Goal: Transaction & Acquisition: Purchase product/service

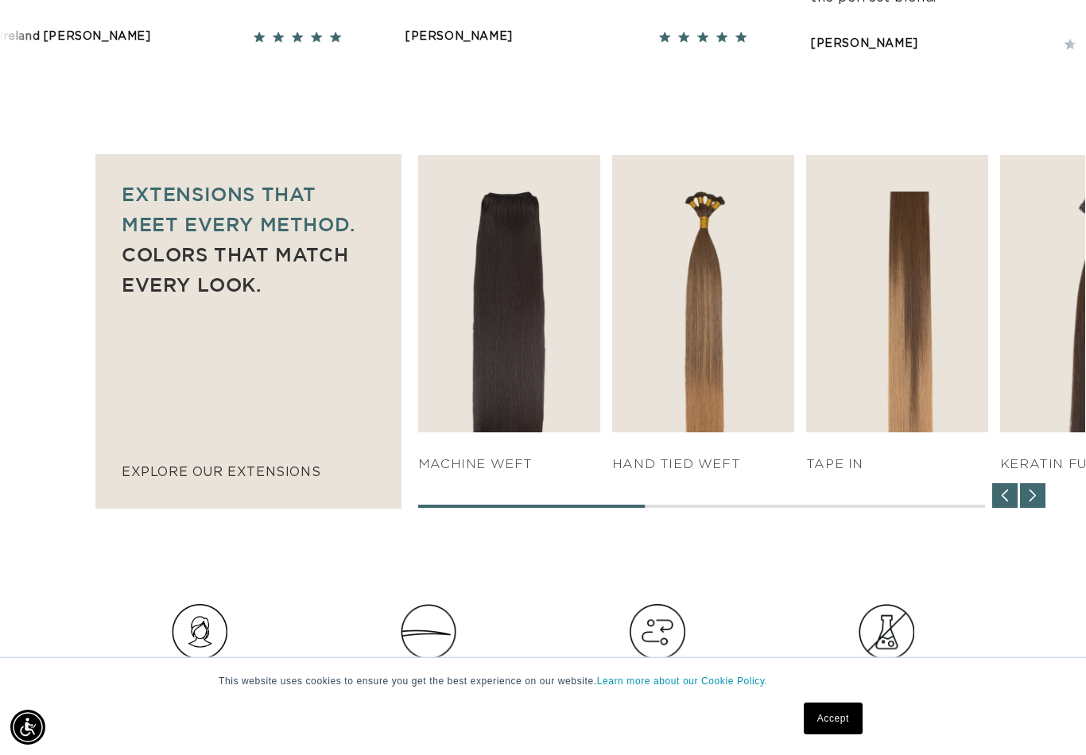
click at [699, 486] on div "SHOP NOW q weft SHOP NOW Machine Weft SHOP NOW" at bounding box center [751, 331] width 667 height 353
click at [730, 329] on img "3 / 7" at bounding box center [703, 293] width 182 height 277
click at [721, 395] on link "SHOP NOW" at bounding box center [702, 401] width 169 height 30
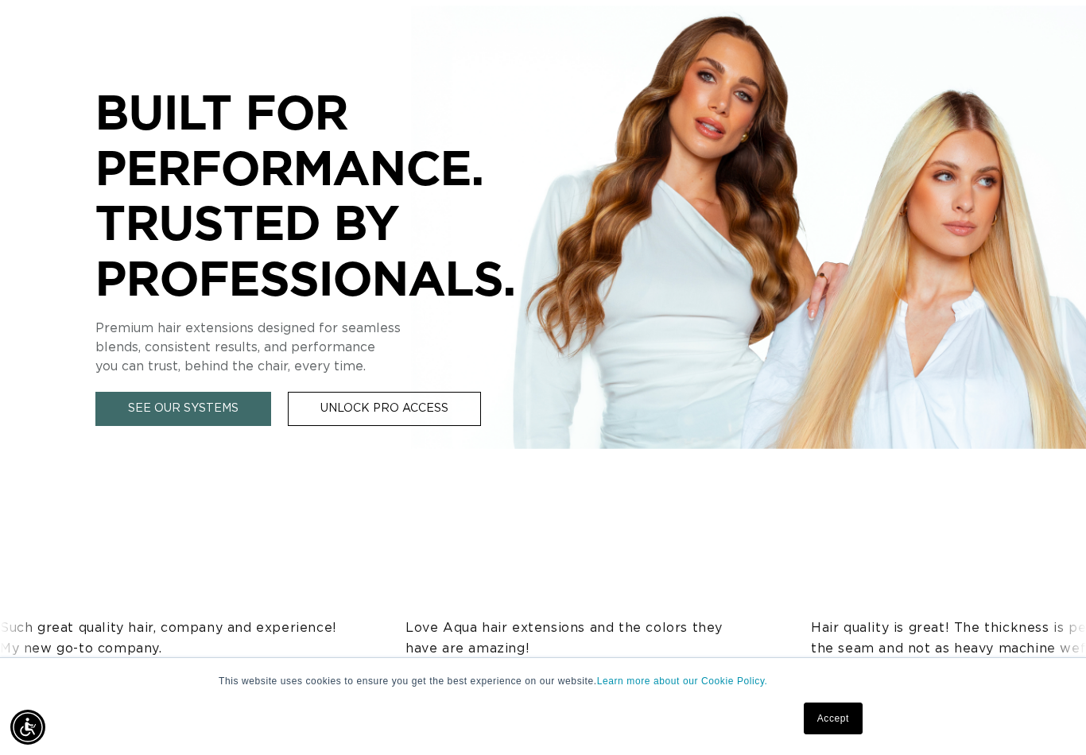
scroll to position [0, 0]
click at [193, 402] on link "See Our Systems" at bounding box center [183, 409] width 176 height 34
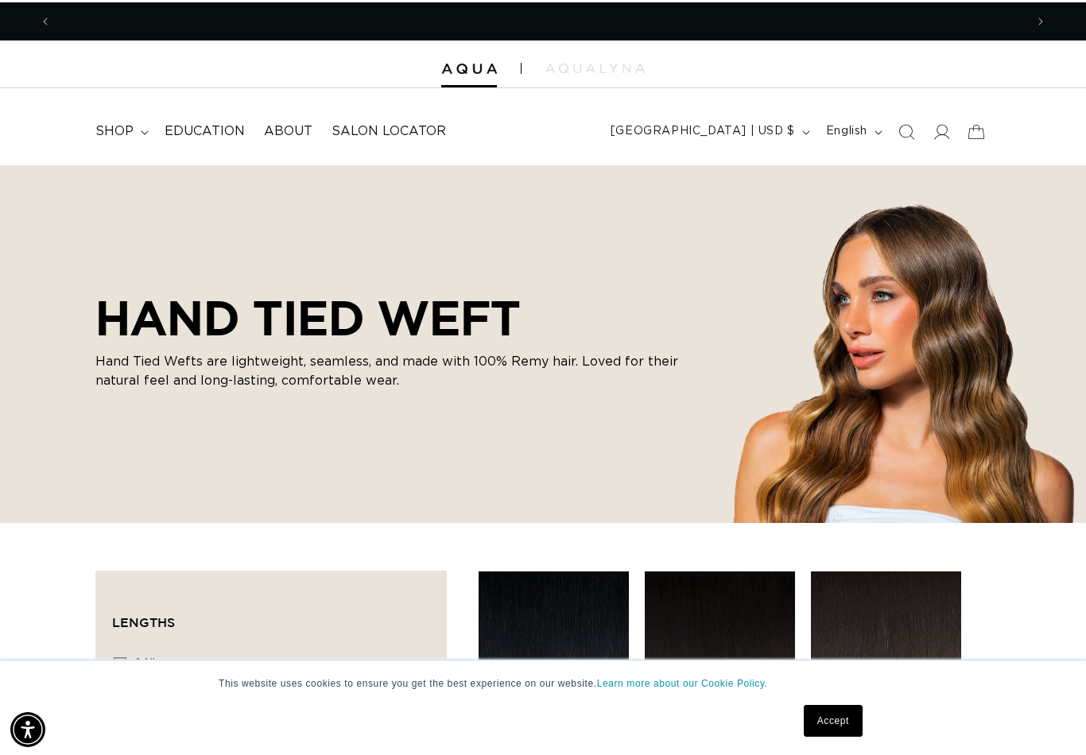
scroll to position [0, 1946]
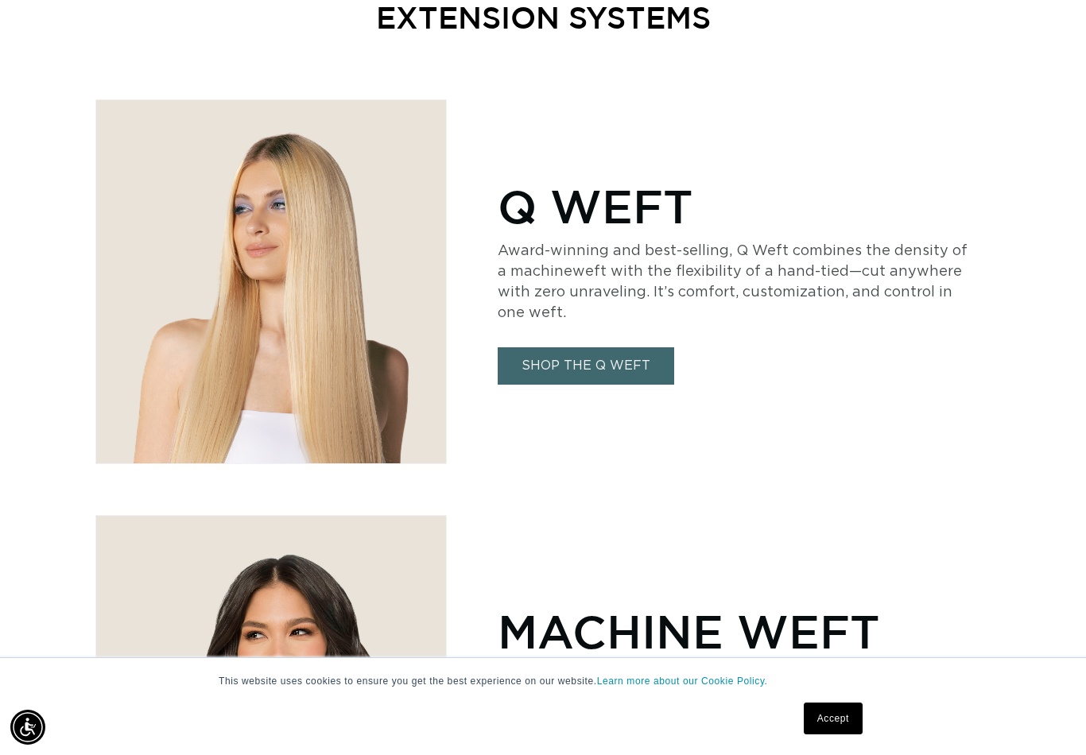
click at [591, 362] on link "SHOP THE Q WEFT" at bounding box center [586, 365] width 176 height 37
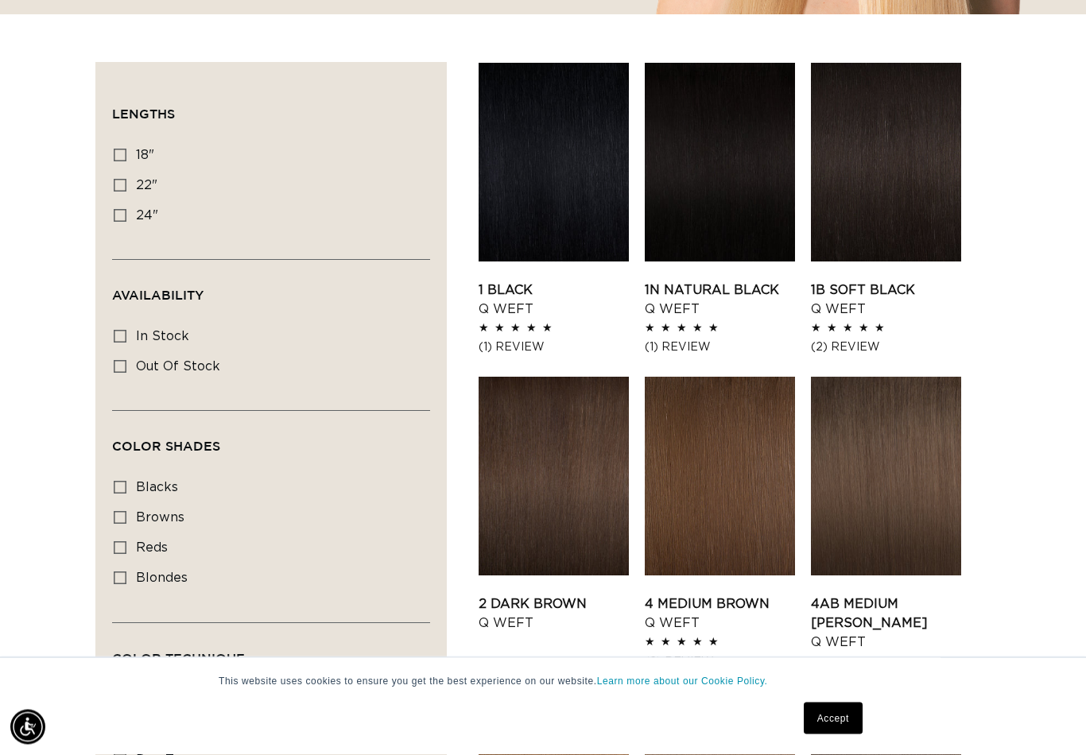
scroll to position [507, 0]
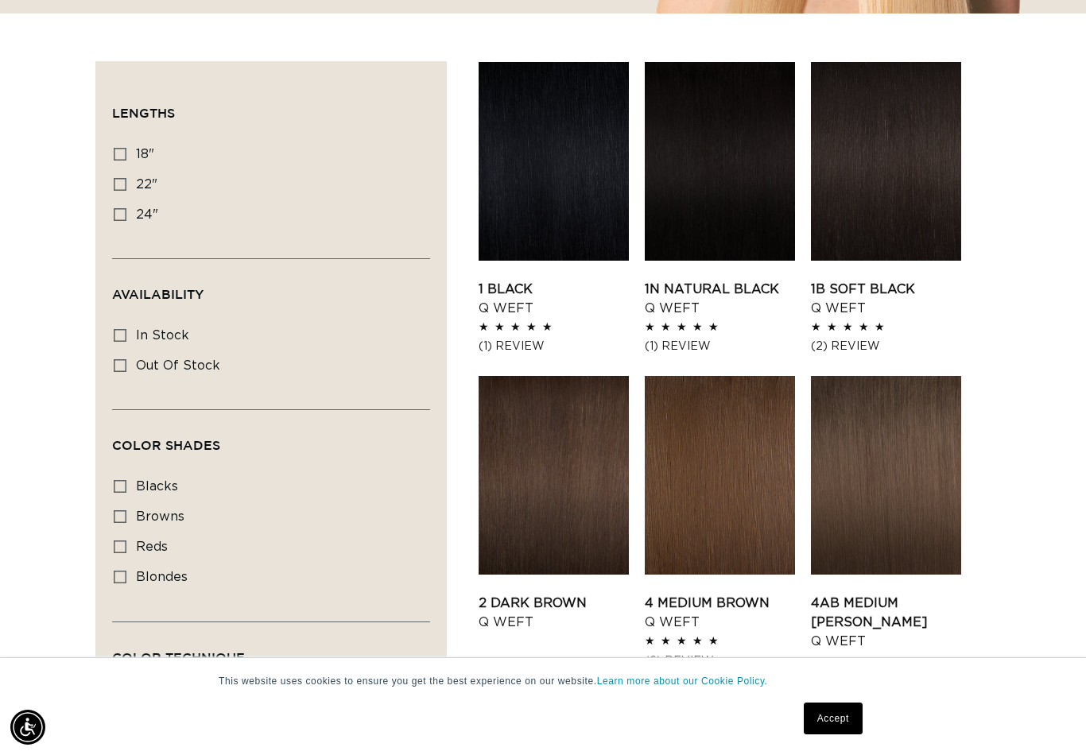
click at [120, 153] on icon at bounding box center [120, 154] width 13 height 13
click at [120, 153] on input "18" 18" (5 products)" at bounding box center [120, 154] width 13 height 13
checkbox input "true"
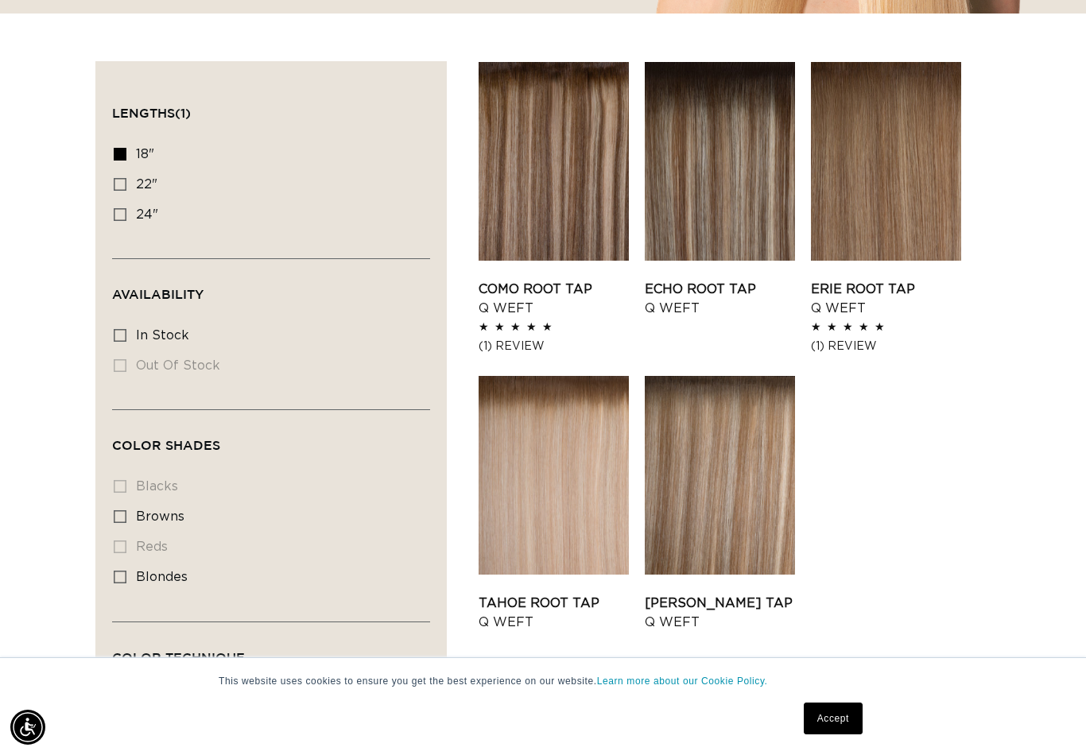
scroll to position [0, 1946]
click at [721, 280] on link "Echo Root Tap Q Weft" at bounding box center [720, 299] width 150 height 38
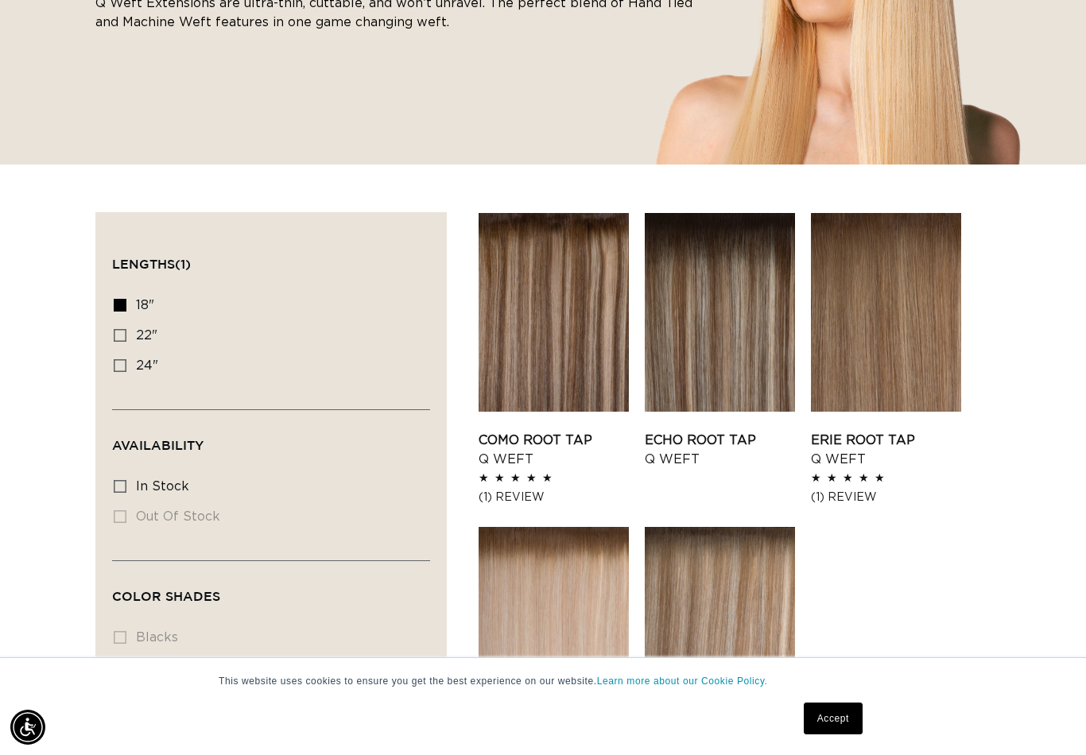
click at [542, 431] on link "Como Root Tap Q Weft" at bounding box center [554, 450] width 150 height 38
click at [728, 434] on link "Echo Root Tap Q Weft" at bounding box center [720, 450] width 150 height 38
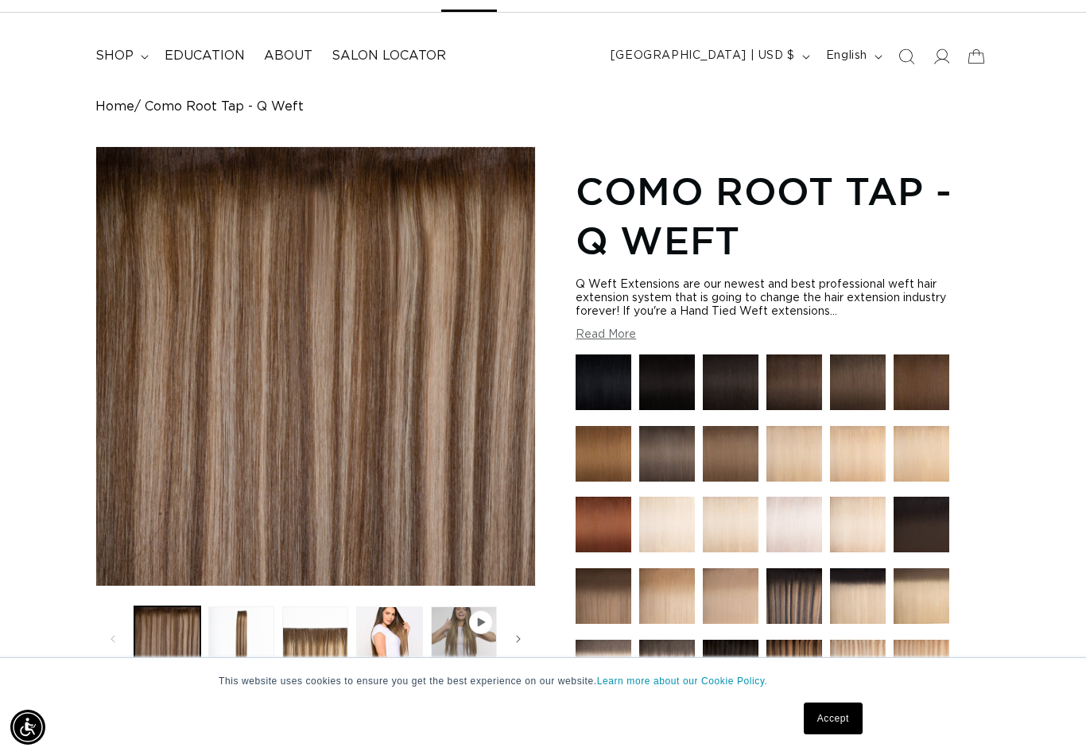
scroll to position [0, 973]
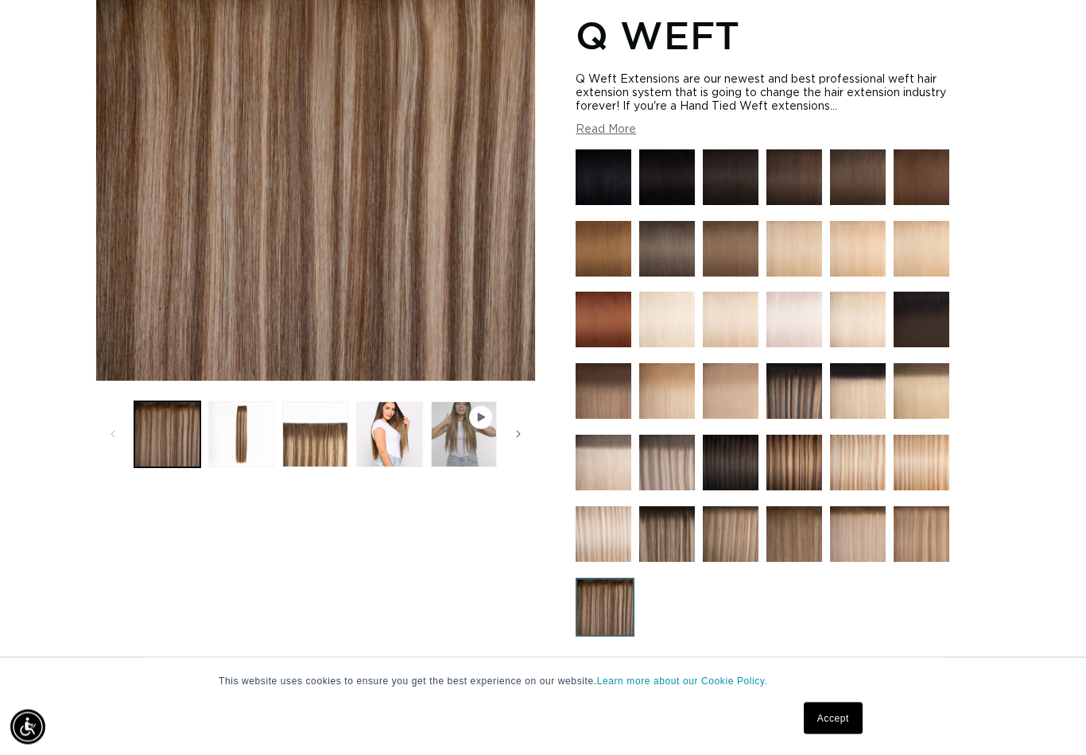
click at [315, 449] on button "Load image 3 in gallery view" at bounding box center [315, 435] width 66 height 66
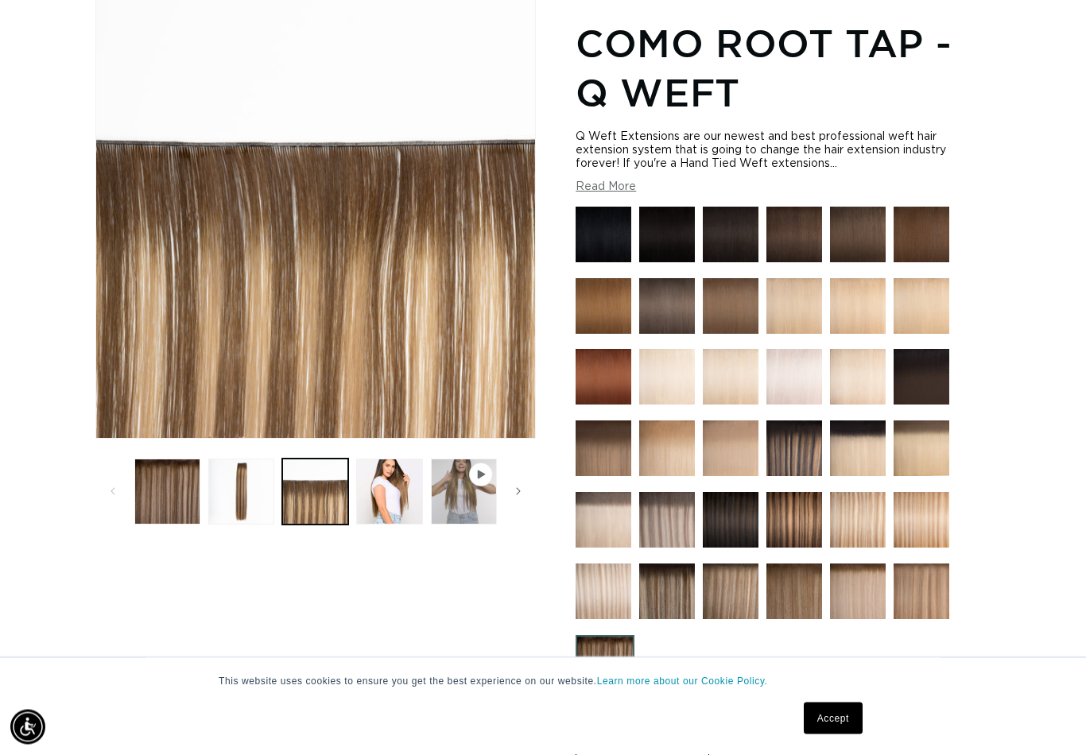
scroll to position [218, 0]
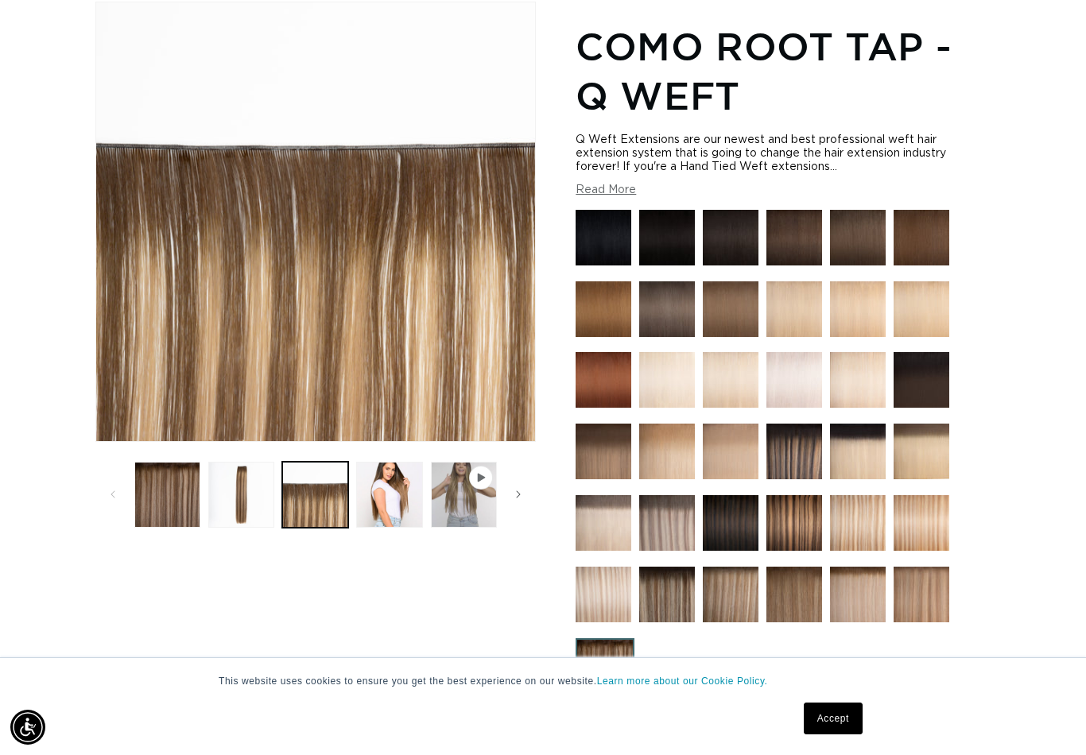
click at [167, 505] on button "Load image 1 in gallery view" at bounding box center [167, 495] width 66 height 66
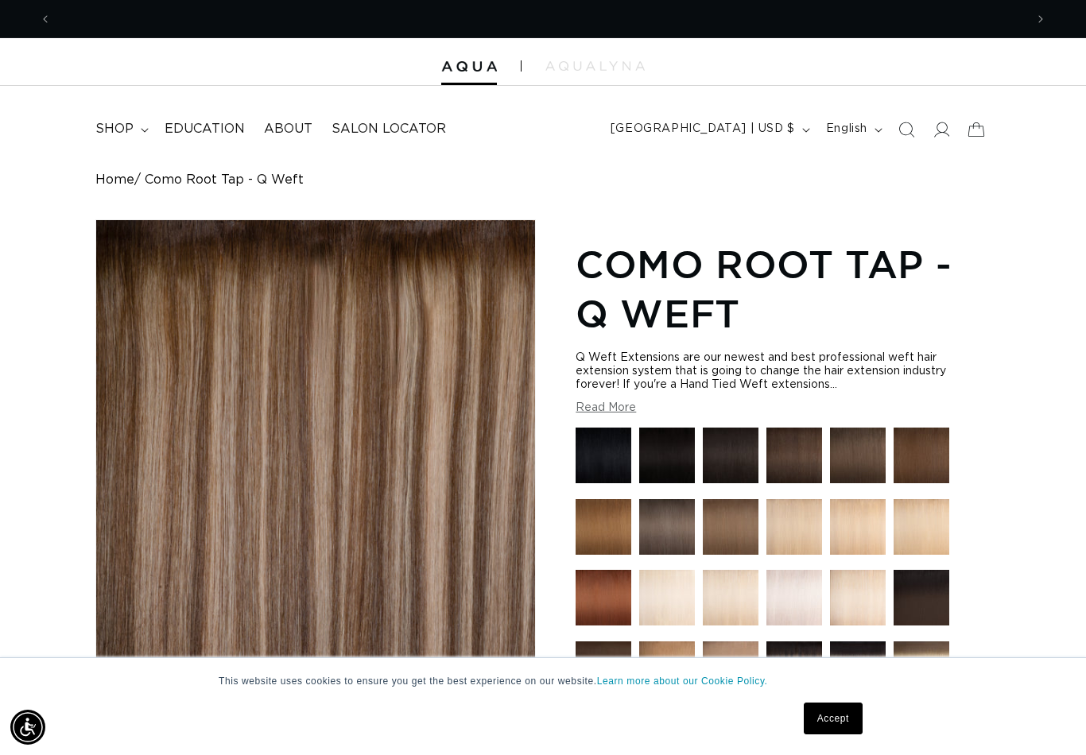
scroll to position [0, 0]
click at [610, 411] on button "Read More" at bounding box center [605, 408] width 60 height 14
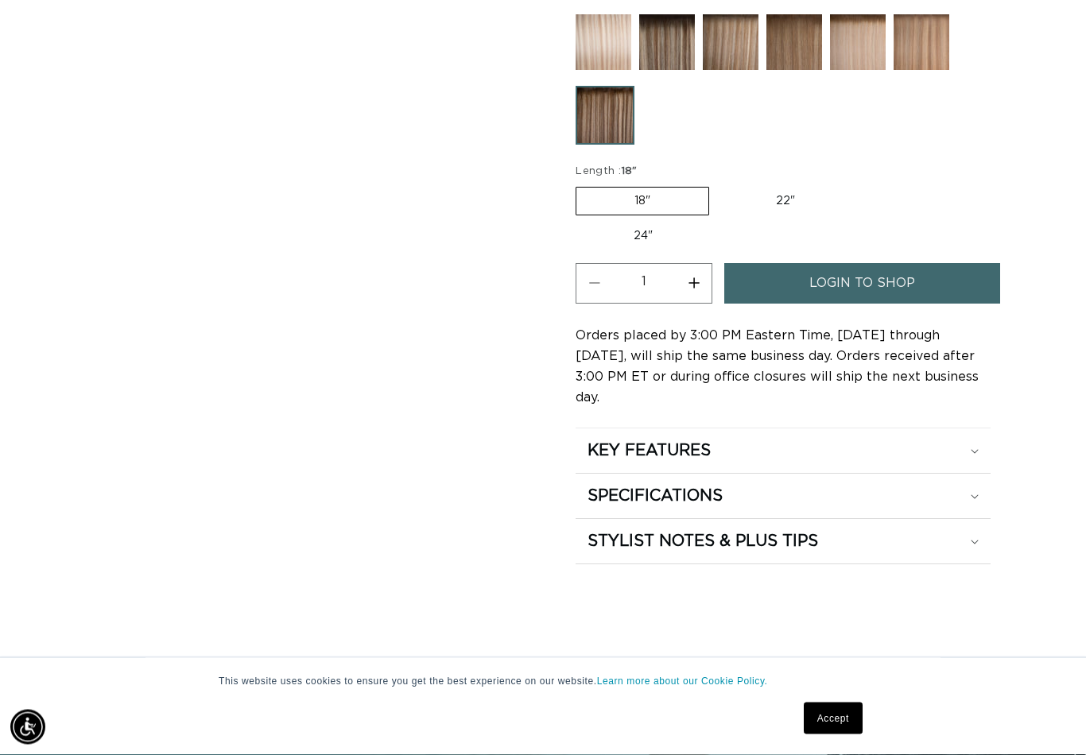
scroll to position [1184, 0]
click at [977, 486] on div "SPECIFICATIONS" at bounding box center [782, 496] width 391 height 21
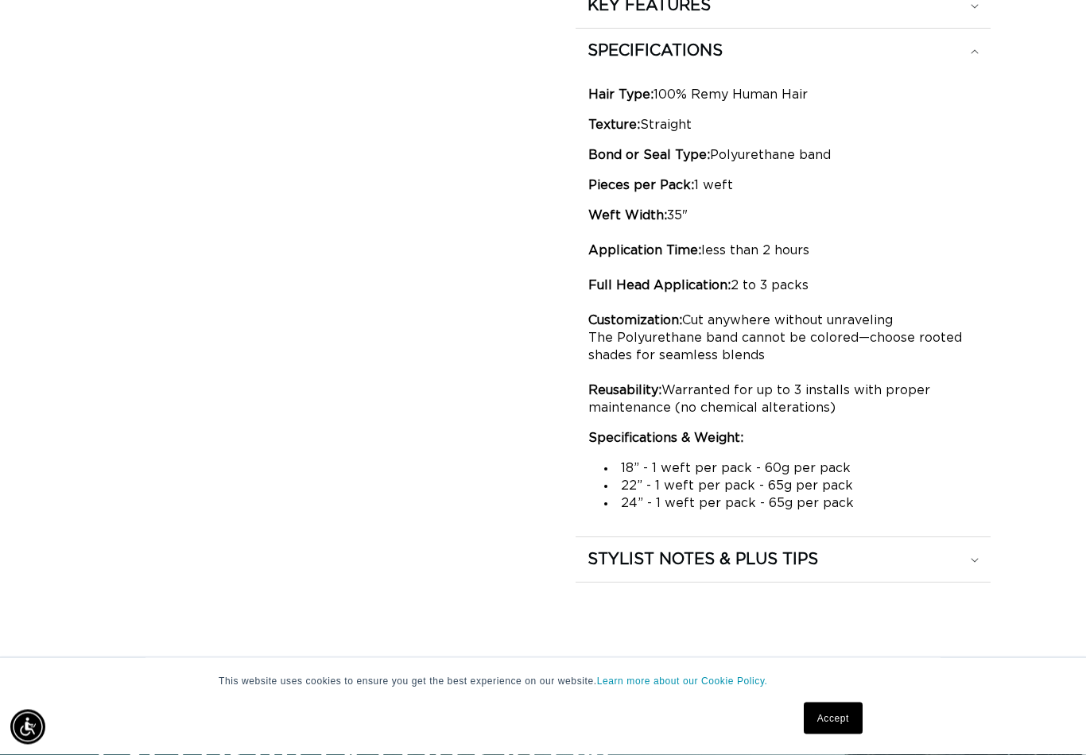
scroll to position [0, 0]
click at [962, 549] on div "STYLIST NOTES & PLUS TIPS" at bounding box center [782, 559] width 391 height 21
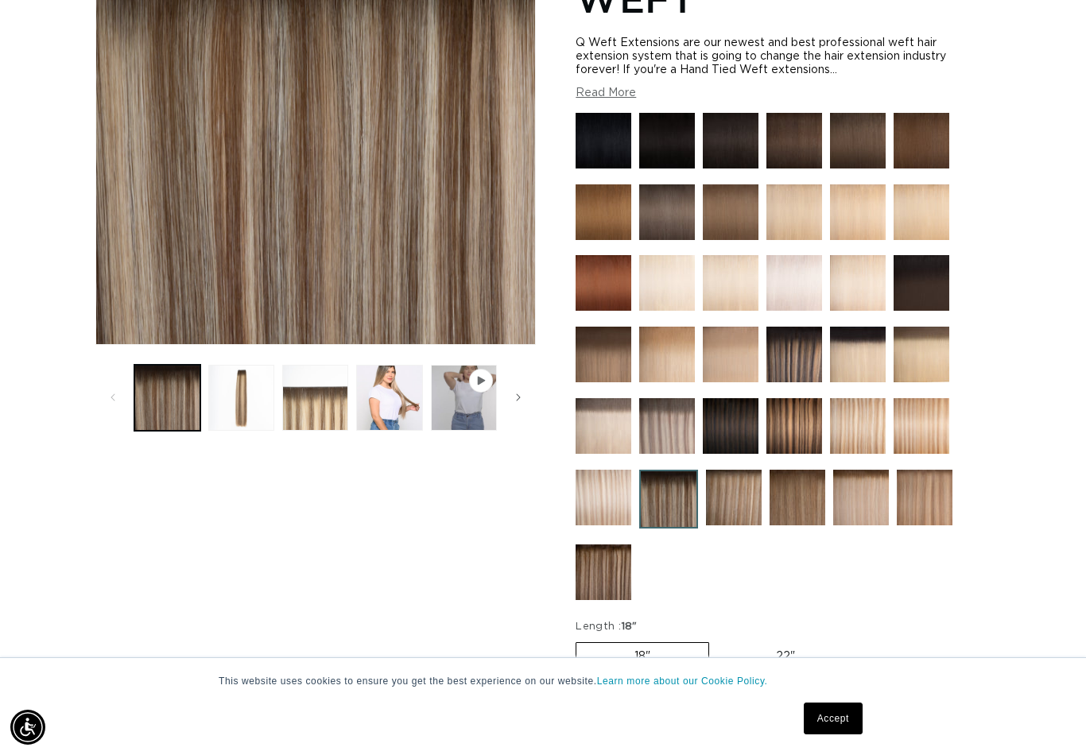
click at [319, 413] on button "Load image 3 in gallery view" at bounding box center [315, 398] width 66 height 66
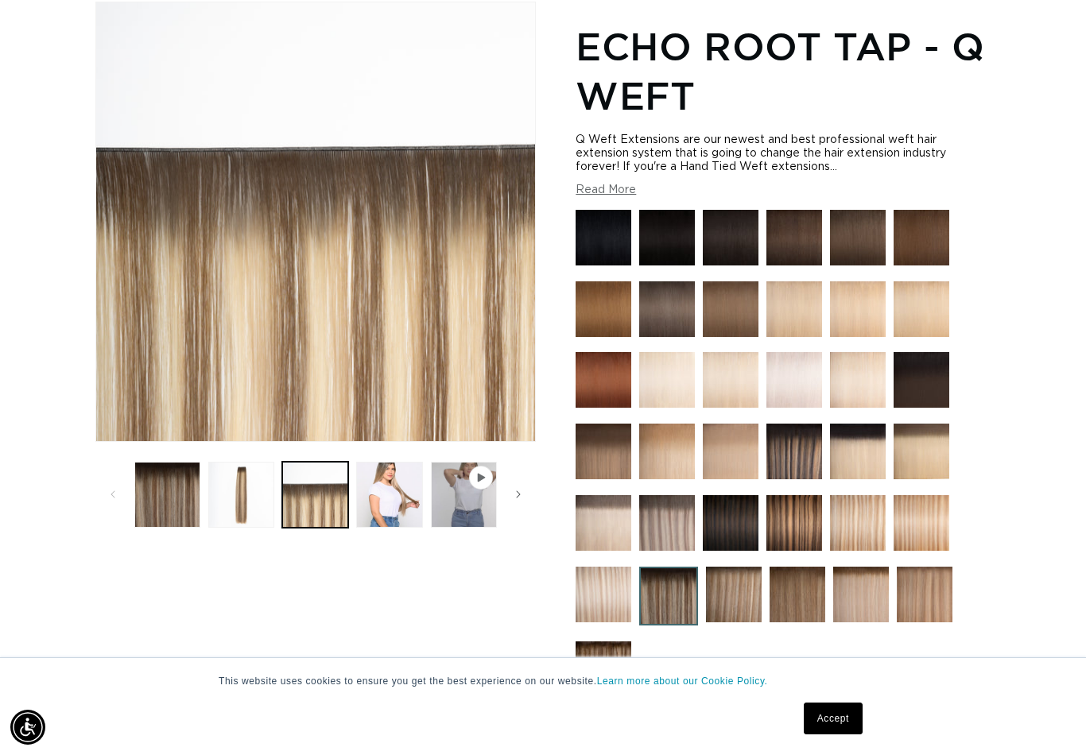
scroll to position [0, 973]
click at [175, 517] on button "Load image 1 in gallery view" at bounding box center [167, 495] width 66 height 66
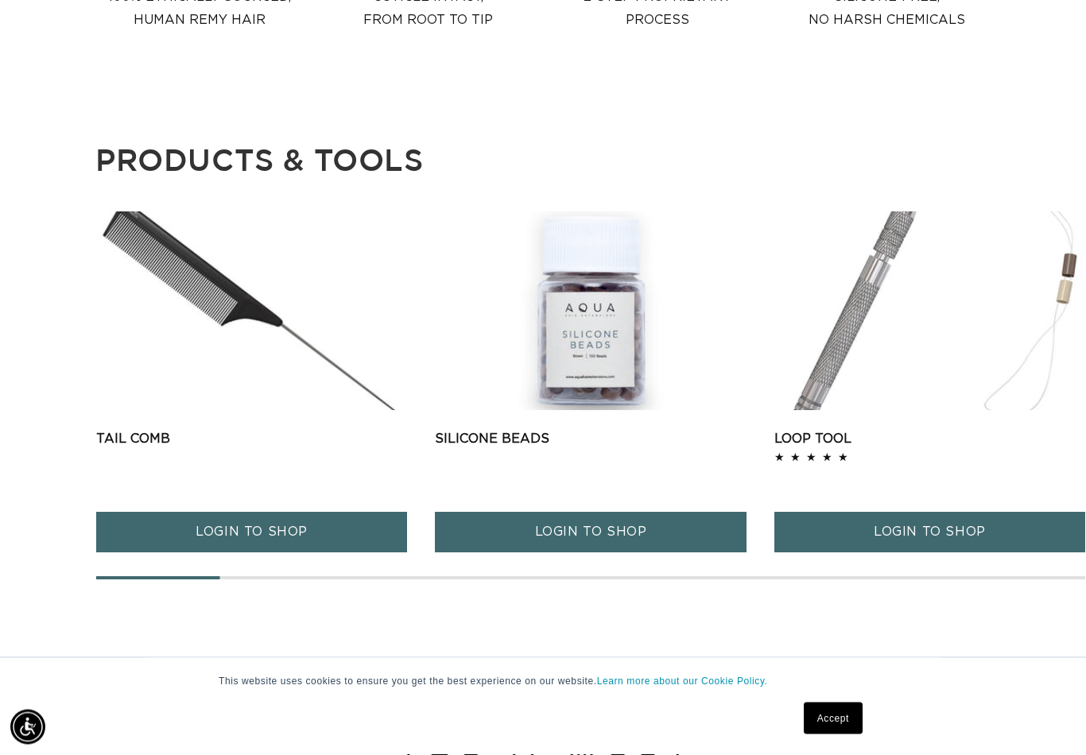
scroll to position [1955, 0]
